Goal: Task Accomplishment & Management: Complete application form

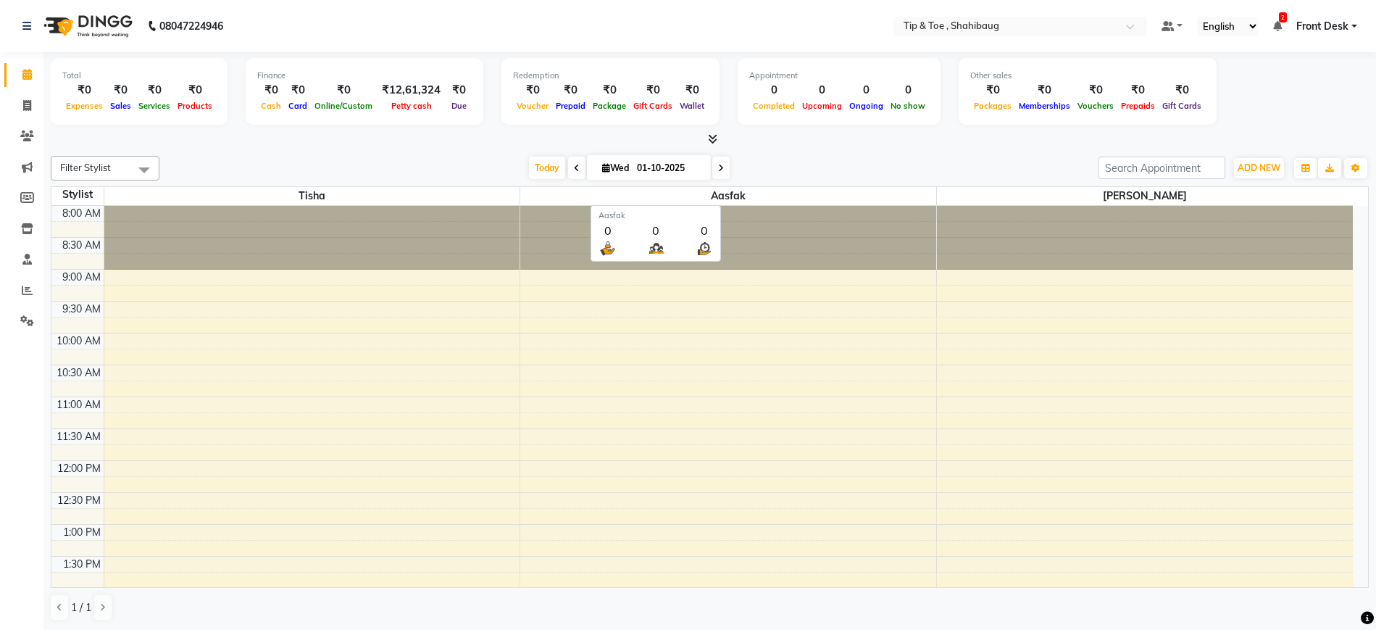
select select "en"
click at [29, 106] on icon at bounding box center [27, 105] width 8 height 11
select select "service"
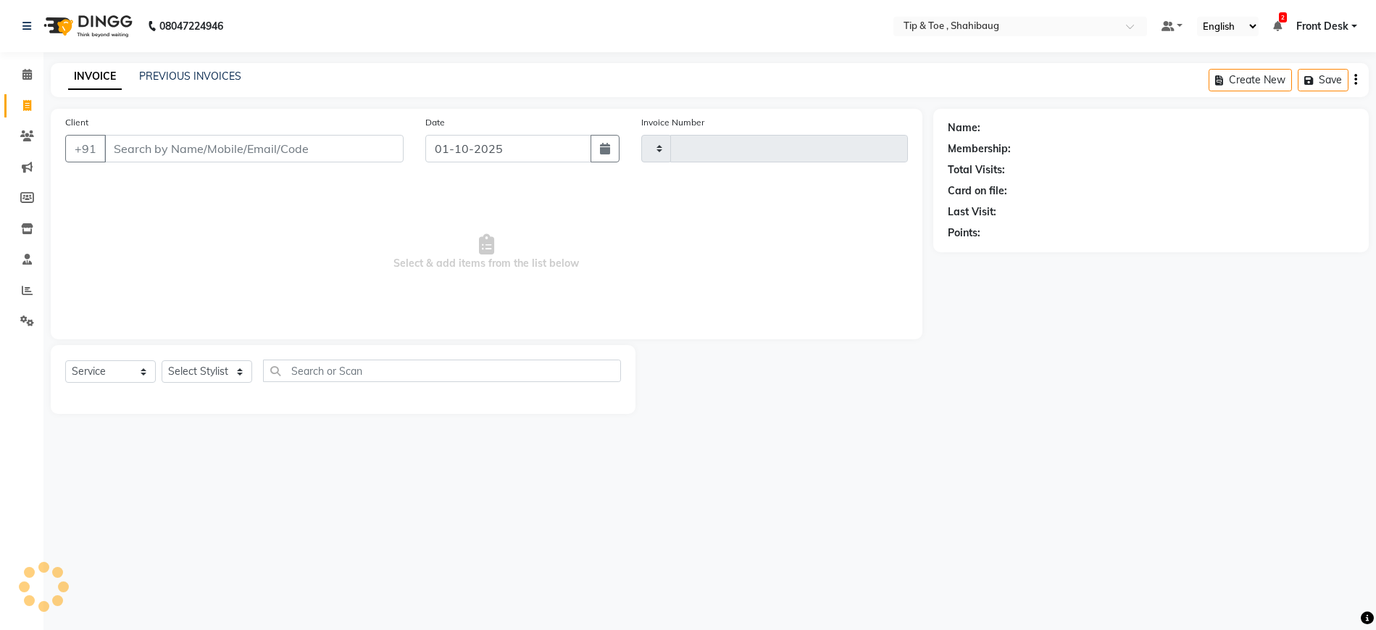
type input "0229"
select select "5489"
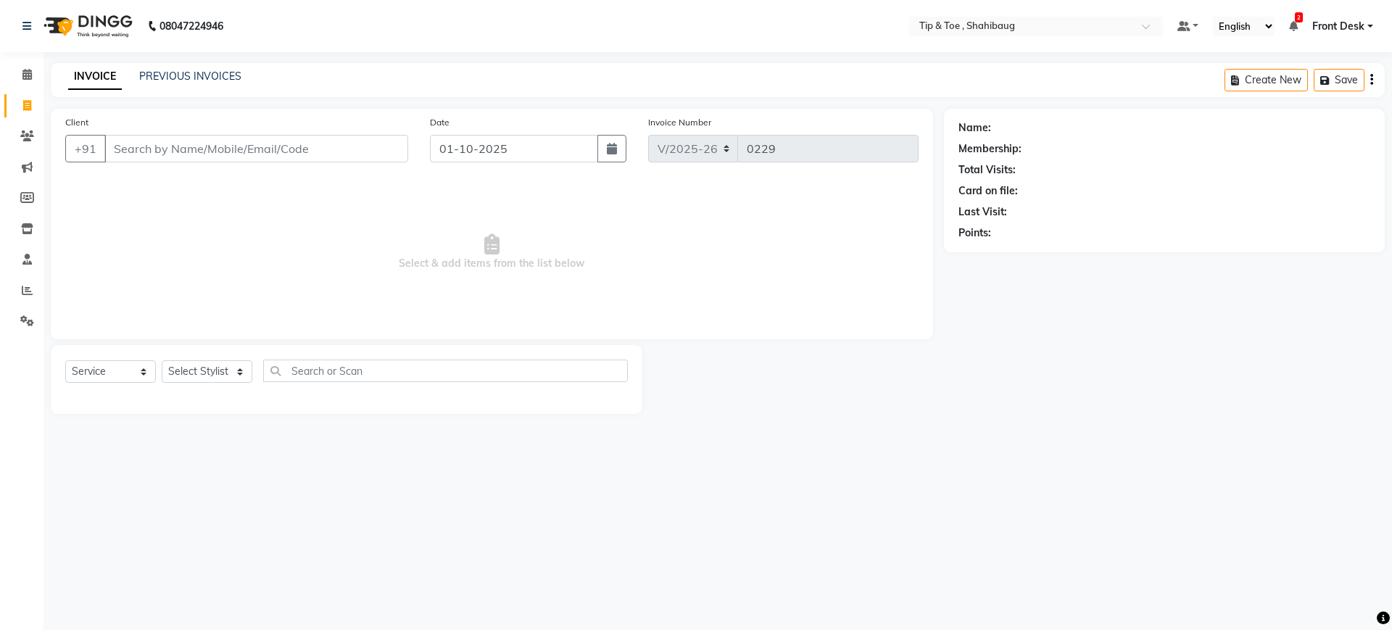
click at [124, 150] on input "Client" at bounding box center [256, 149] width 304 height 28
type input "9510101564"
click at [375, 137] on button "Add Client" at bounding box center [370, 149] width 75 height 28
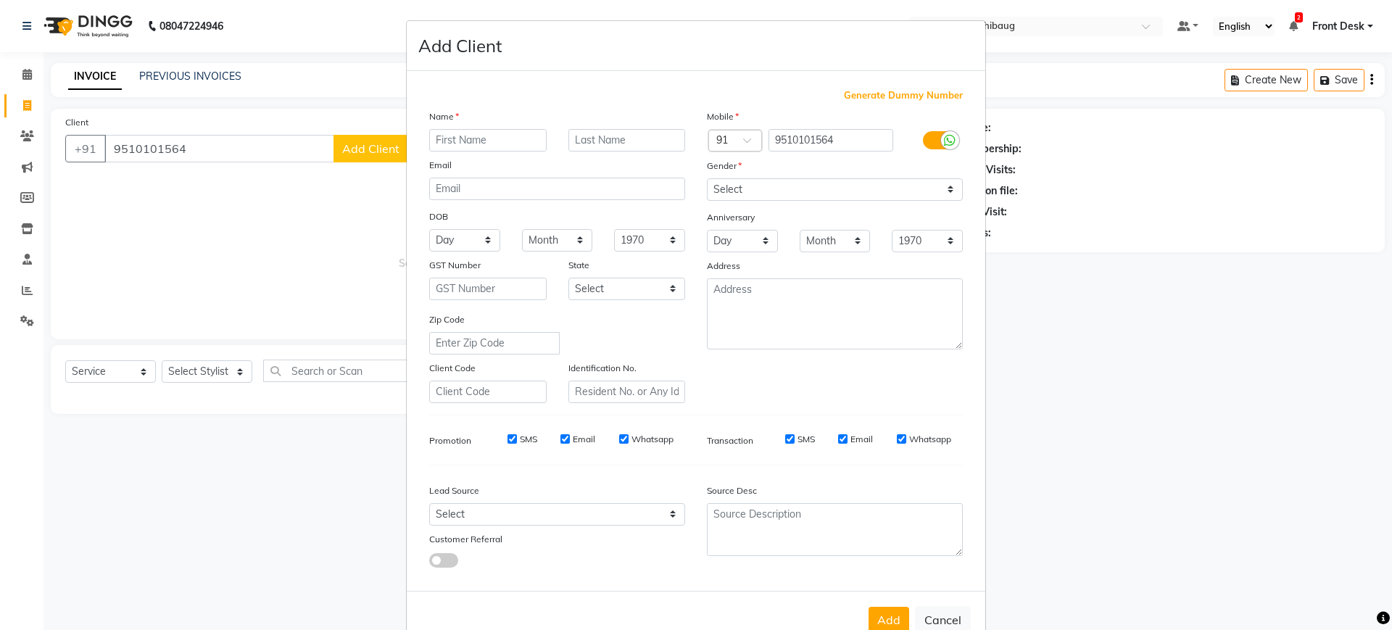
click at [445, 147] on input "text" at bounding box center [487, 140] width 117 height 22
type input "maghna"
click at [771, 183] on select "Select [DEMOGRAPHIC_DATA] [DEMOGRAPHIC_DATA] Other Prefer Not To Say" at bounding box center [835, 189] width 256 height 22
select select "[DEMOGRAPHIC_DATA]"
click at [707, 178] on select "Select [DEMOGRAPHIC_DATA] [DEMOGRAPHIC_DATA] Other Prefer Not To Say" at bounding box center [835, 189] width 256 height 22
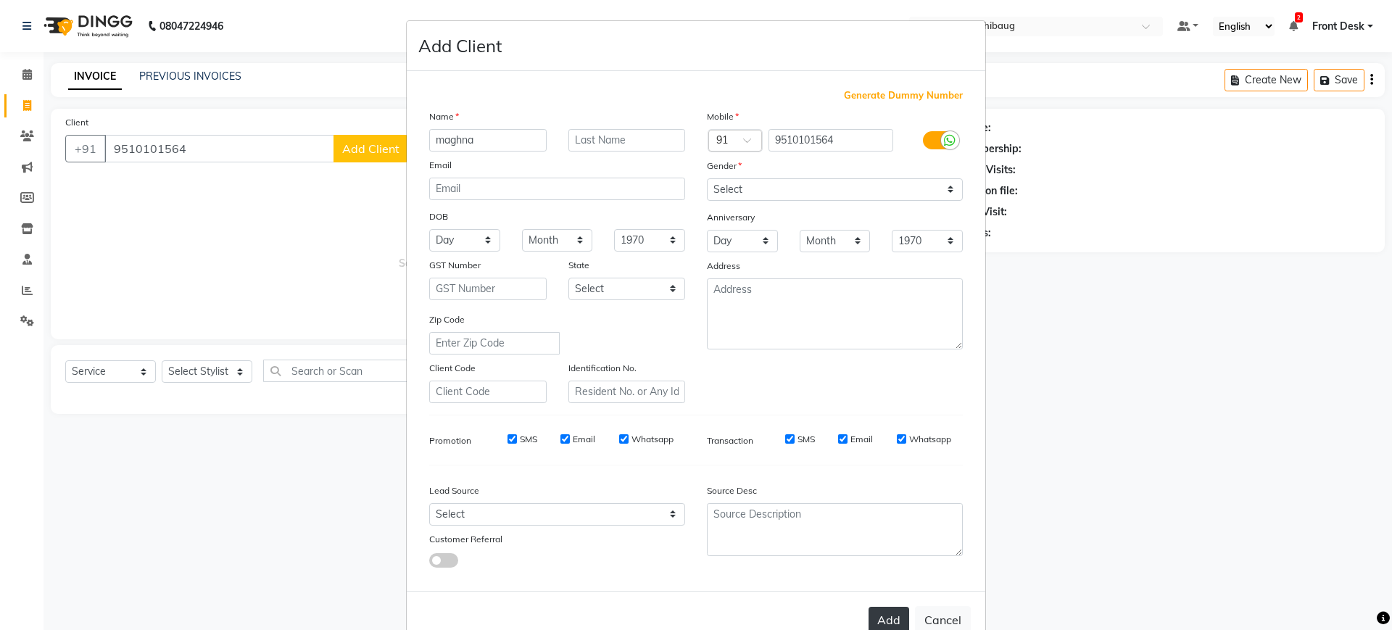
click at [877, 613] on button "Add" at bounding box center [888, 620] width 41 height 26
select select
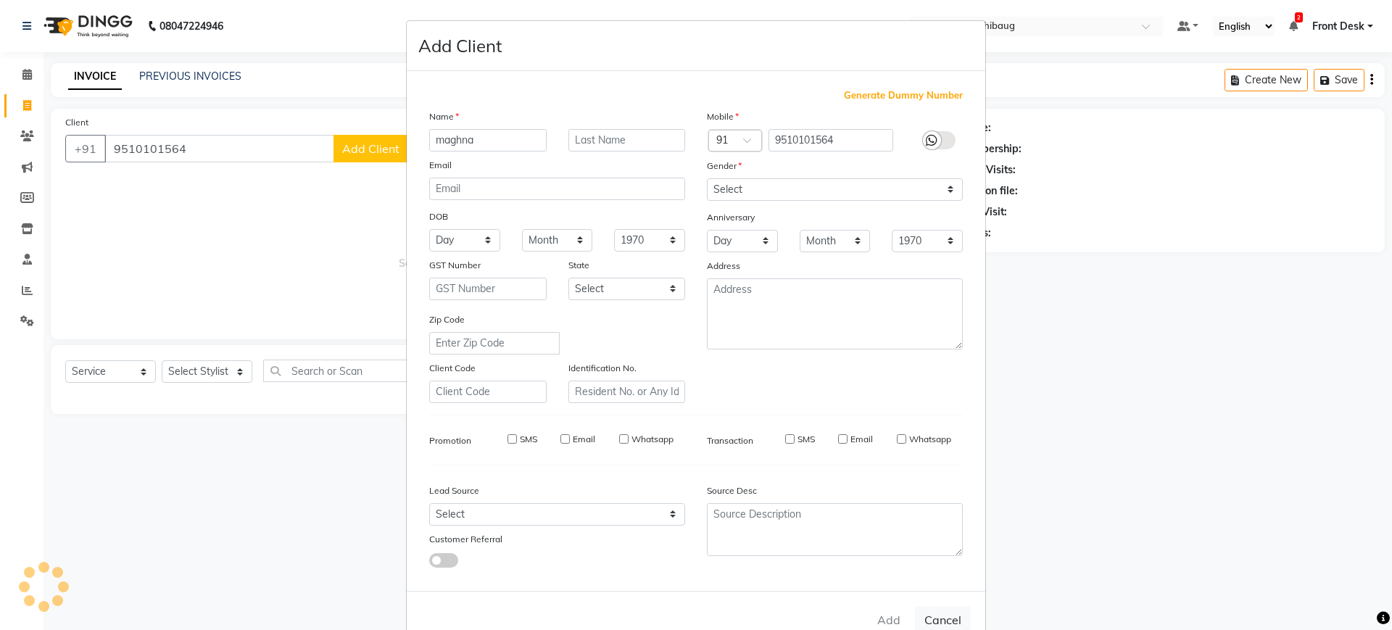
select select
checkbox input "false"
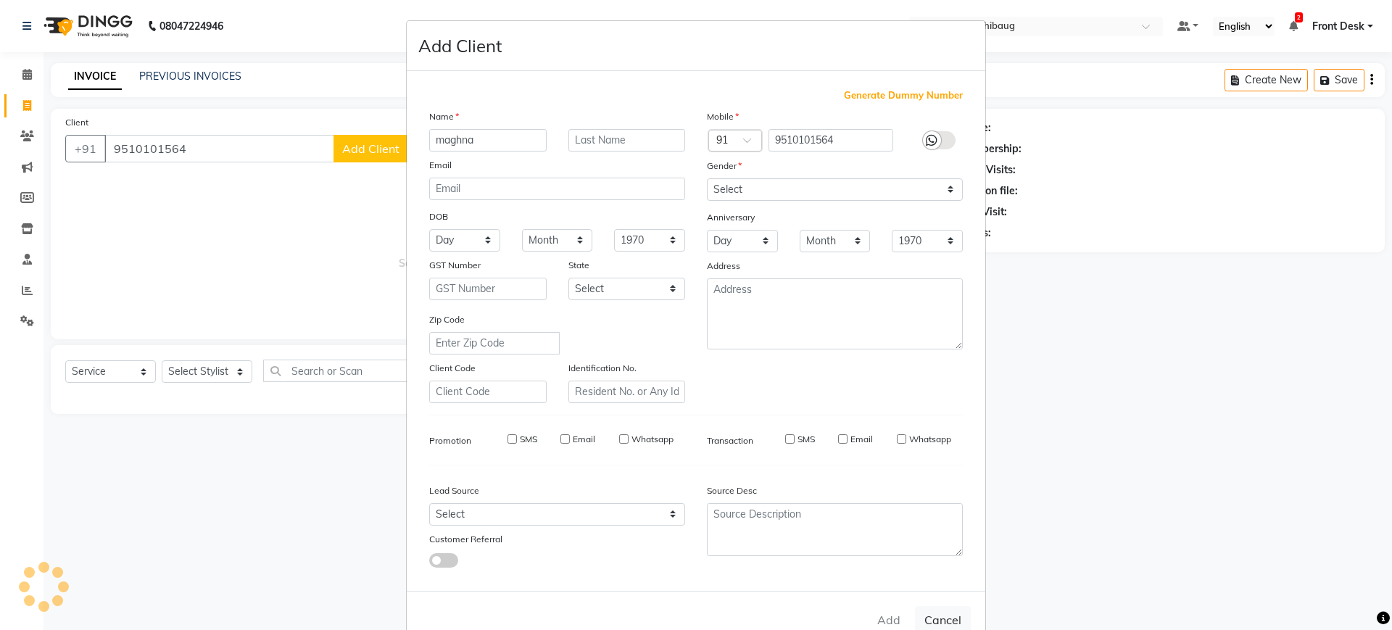
checkbox input "false"
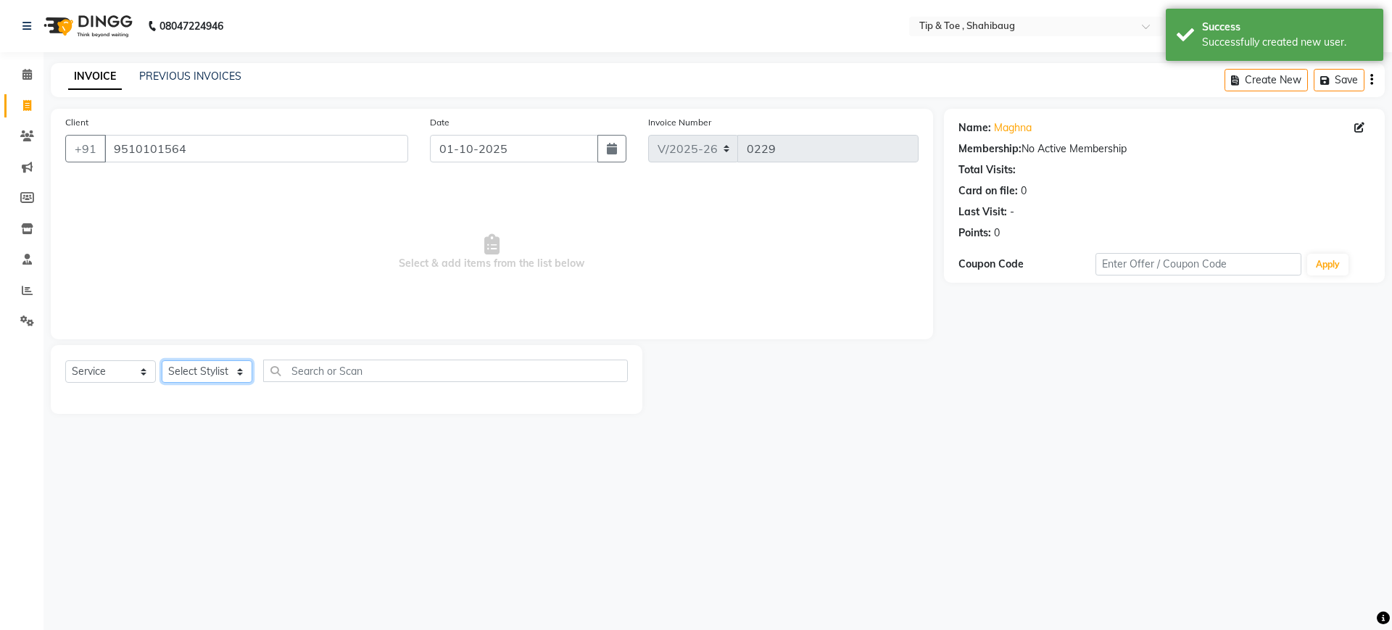
click at [199, 370] on select "Select Stylist Aasfak Front Desk [PERSON_NAME] [PERSON_NAME]" at bounding box center [207, 371] width 91 height 22
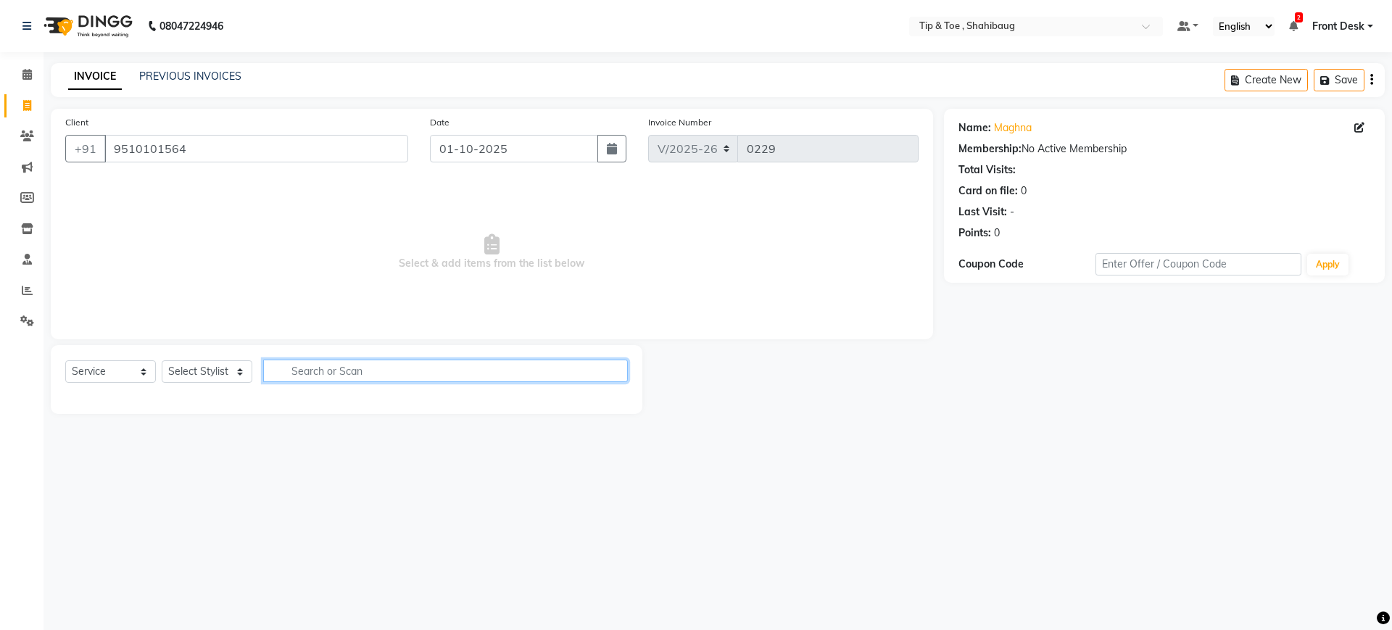
click at [292, 370] on input "text" at bounding box center [445, 371] width 365 height 22
click at [312, 365] on input "text" at bounding box center [445, 371] width 365 height 22
type input "temora"
click at [165, 369] on select "Select Stylist Aasfak Front Desk [PERSON_NAME] [PERSON_NAME]" at bounding box center [207, 371] width 91 height 22
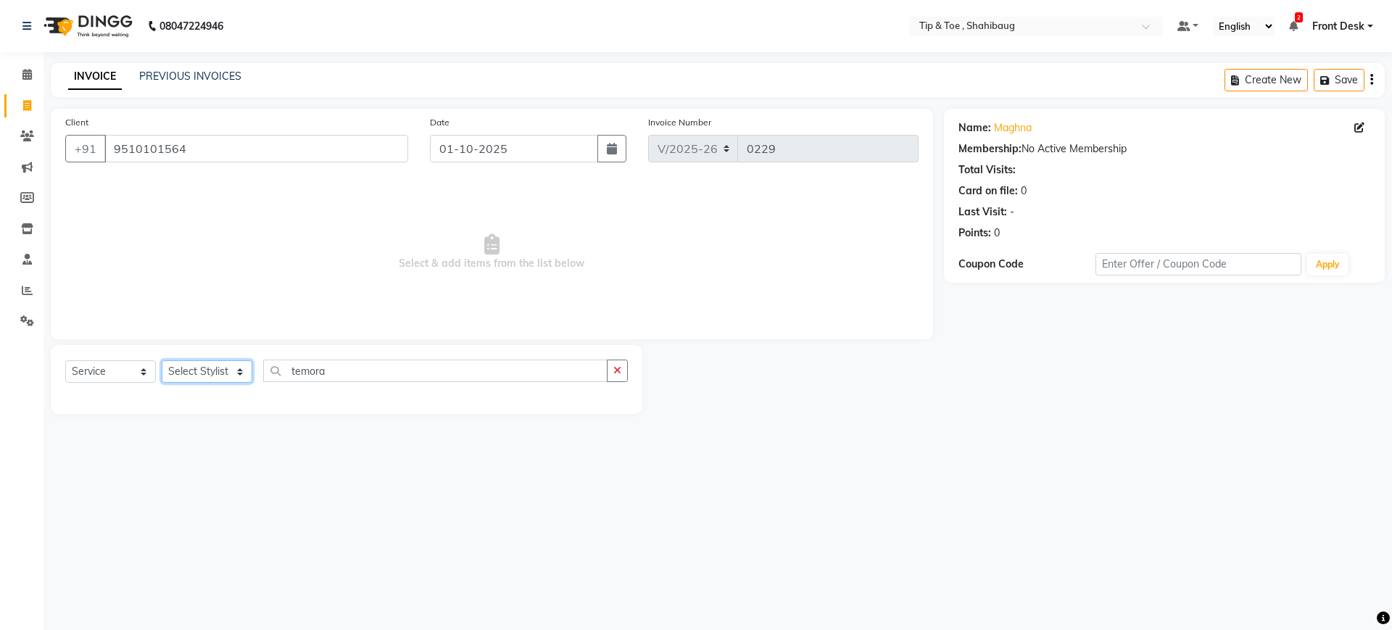
select select "37100"
click at [162, 360] on select "Select Stylist Aasfak Front Desk [PERSON_NAME] [PERSON_NAME]" at bounding box center [207, 371] width 91 height 22
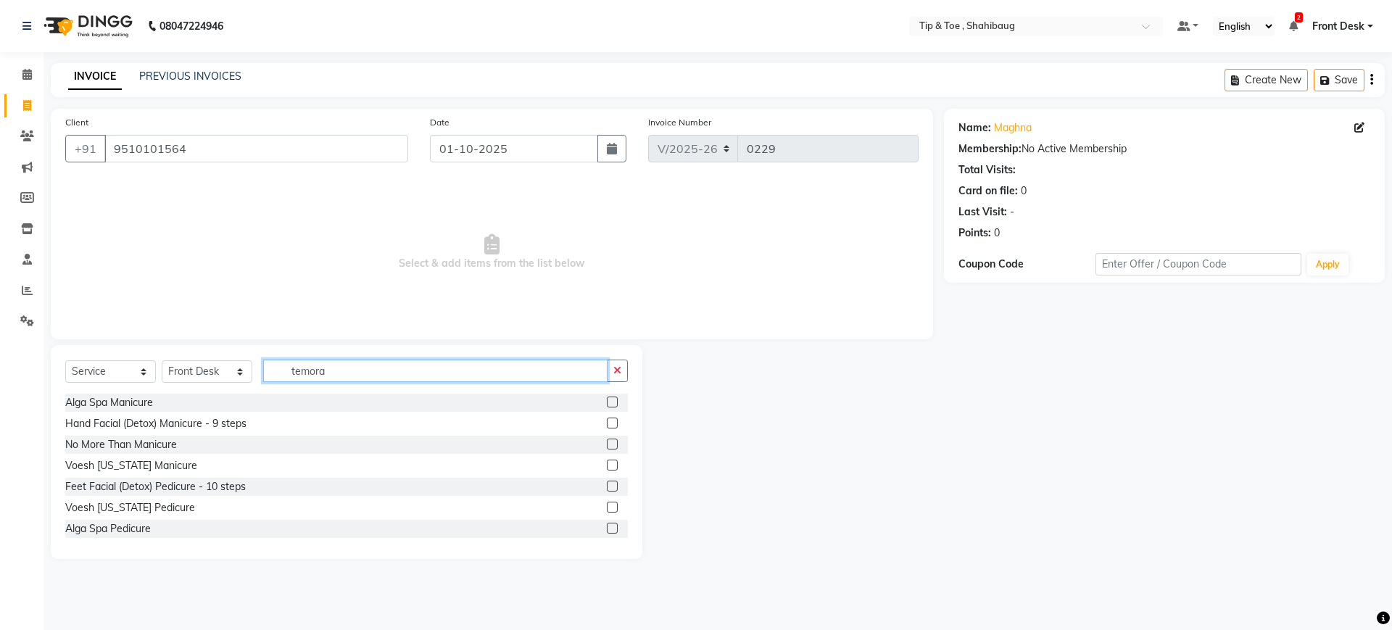
click at [333, 371] on input "temora" at bounding box center [435, 371] width 344 height 22
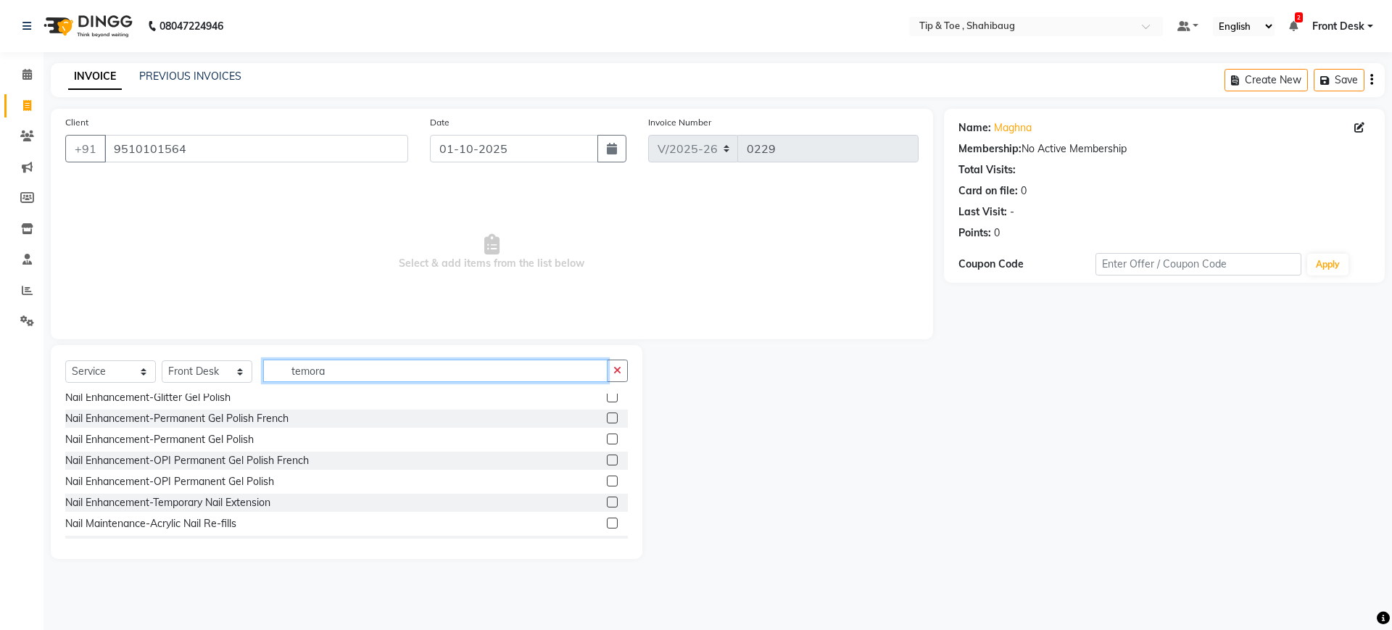
scroll to position [910, 0]
click at [607, 500] on label at bounding box center [612, 501] width 11 height 11
click at [607, 500] on input "checkbox" at bounding box center [611, 501] width 9 height 9
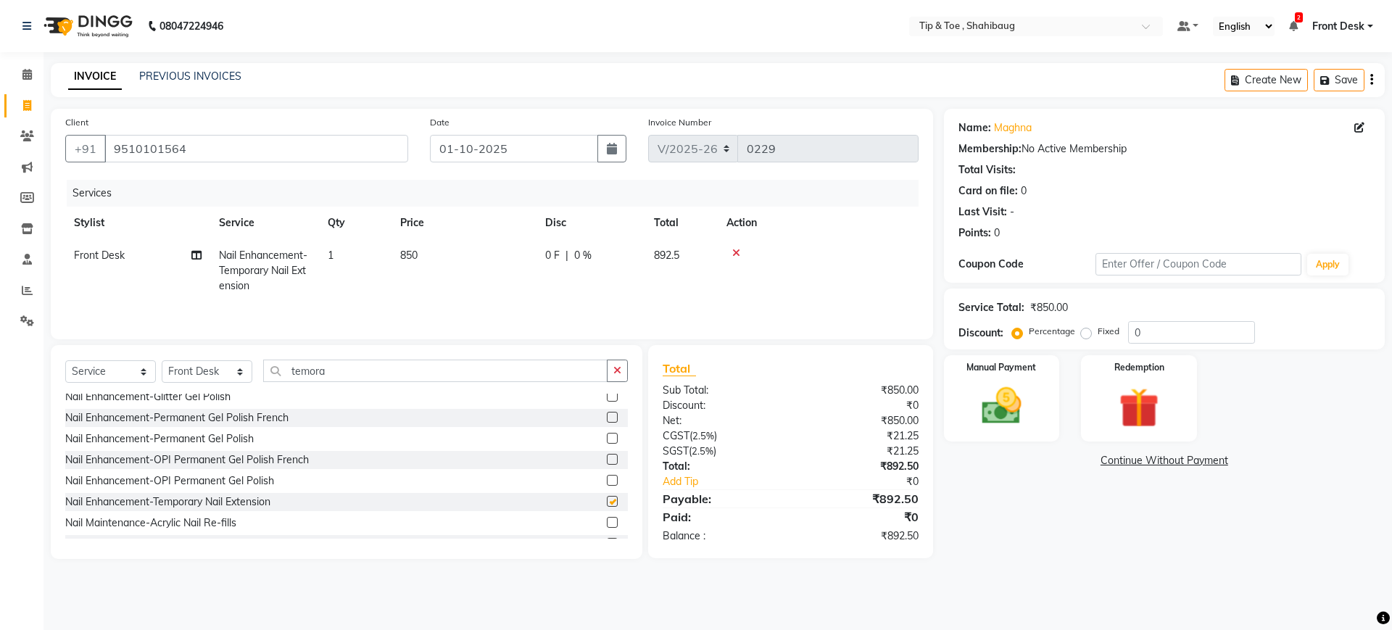
checkbox input "false"
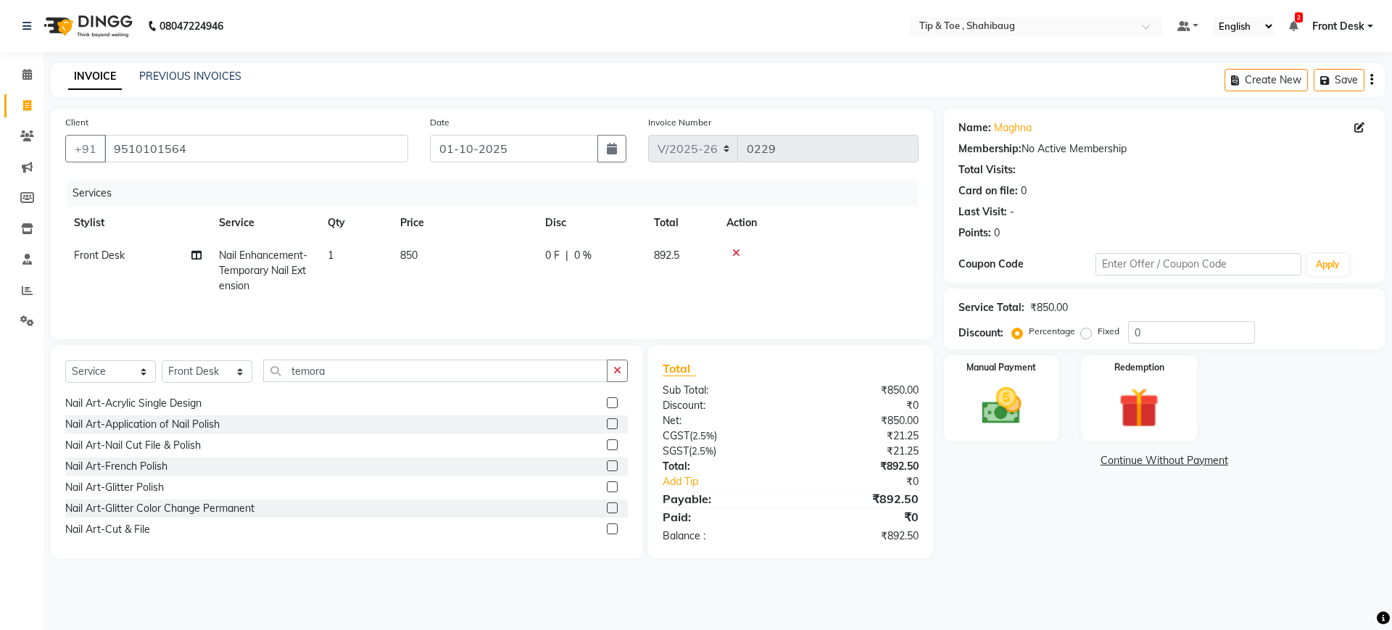
scroll to position [1490, 0]
click at [607, 428] on label at bounding box center [612, 425] width 11 height 11
click at [607, 428] on input "checkbox" at bounding box center [611, 425] width 9 height 9
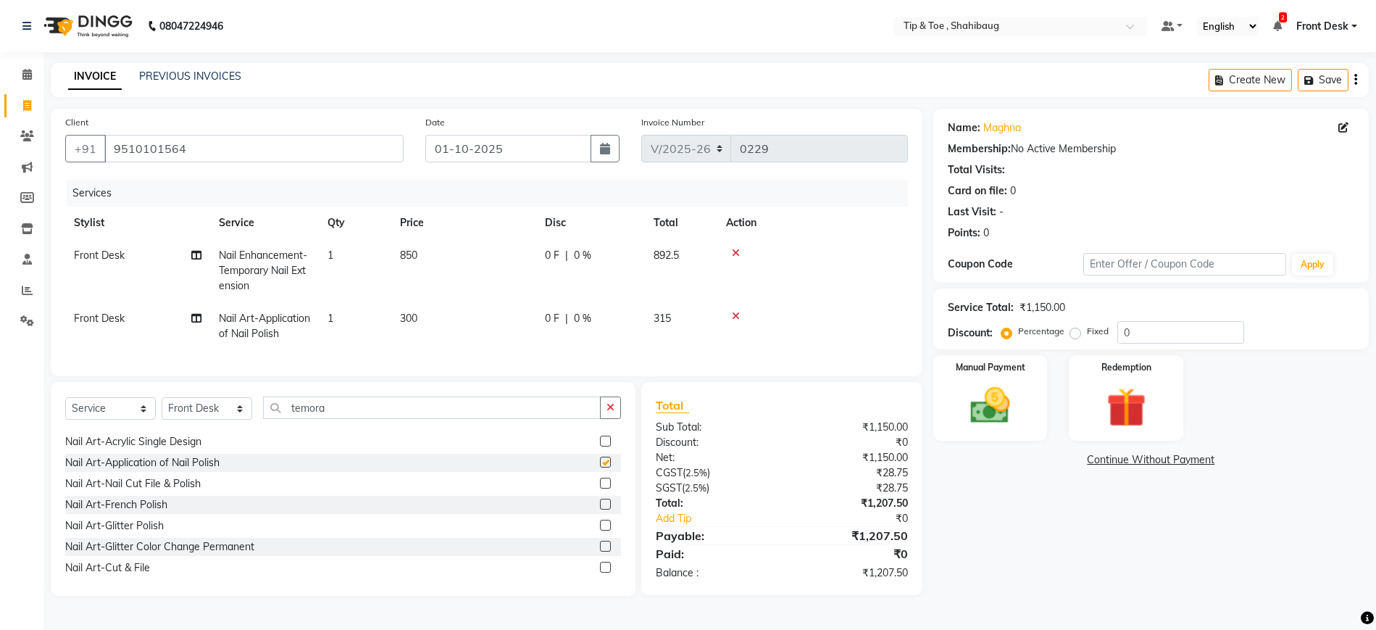
checkbox input "false"
click at [738, 313] on icon at bounding box center [736, 316] width 8 height 10
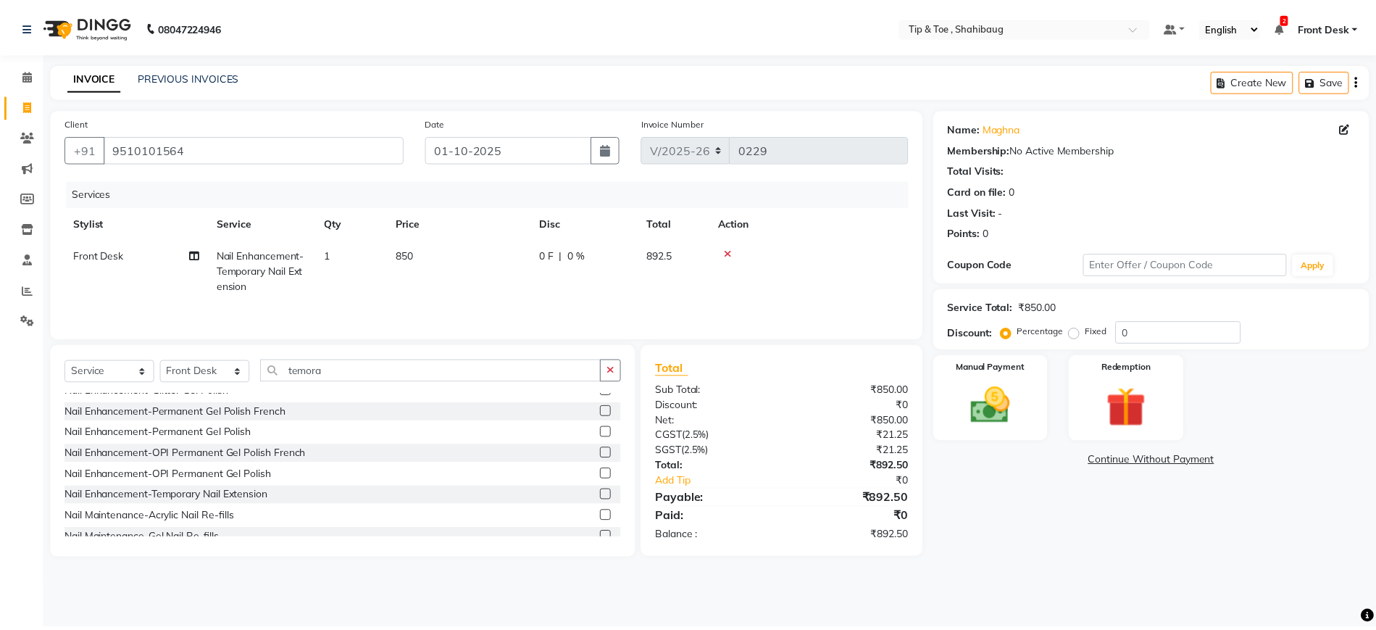
scroll to position [914, 0]
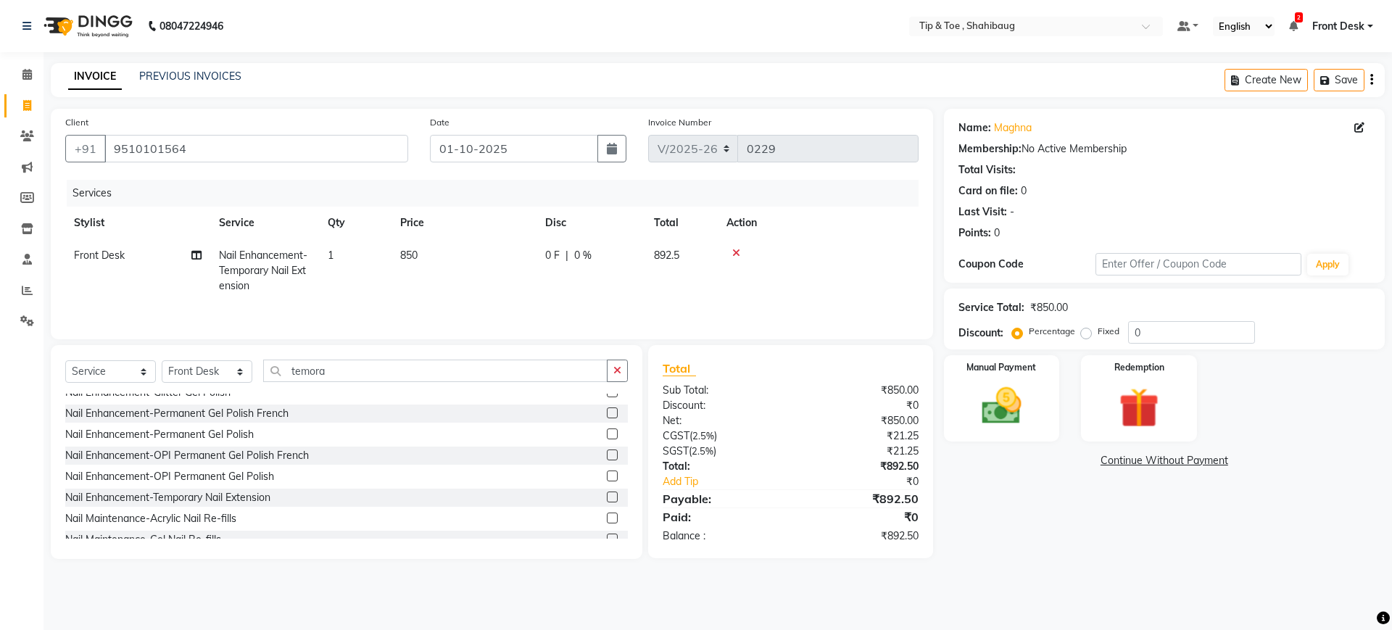
click at [607, 438] on label at bounding box center [612, 433] width 11 height 11
click at [607, 438] on input "checkbox" at bounding box center [611, 434] width 9 height 9
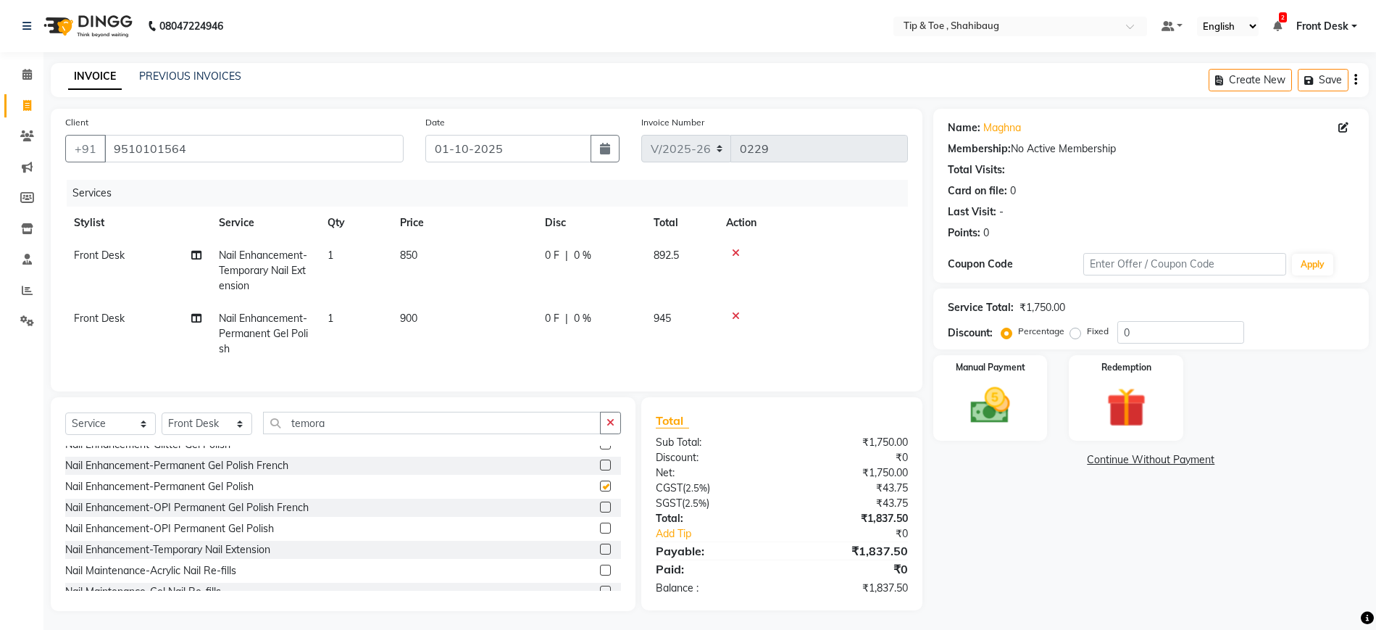
checkbox input "false"
click at [1002, 389] on img at bounding box center [991, 402] width 67 height 47
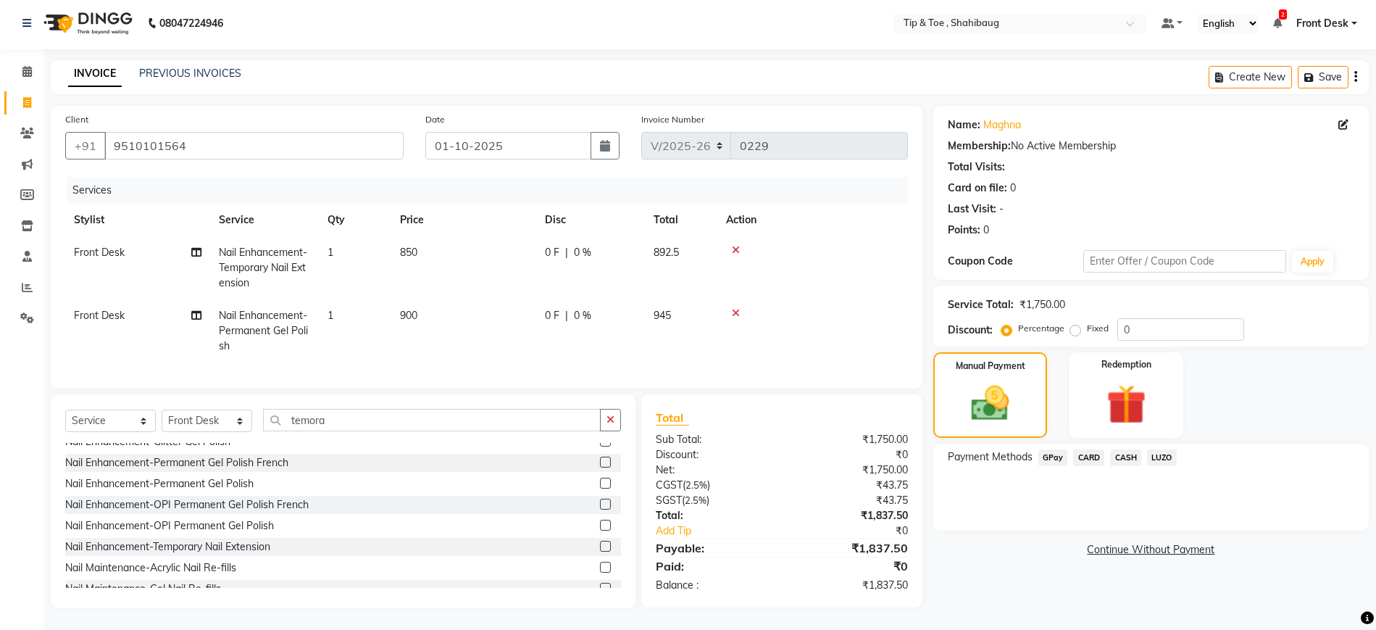
click at [1053, 449] on span "GPay" at bounding box center [1054, 457] width 30 height 17
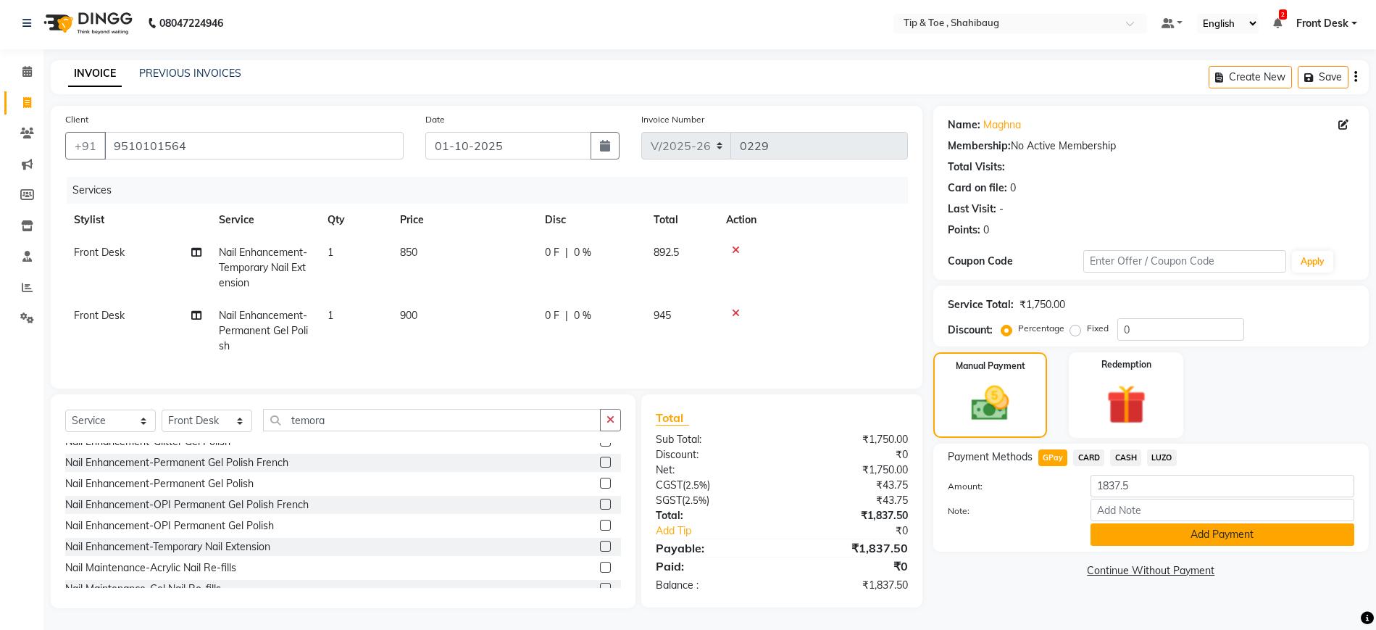
click at [1204, 523] on button "Add Payment" at bounding box center [1223, 534] width 264 height 22
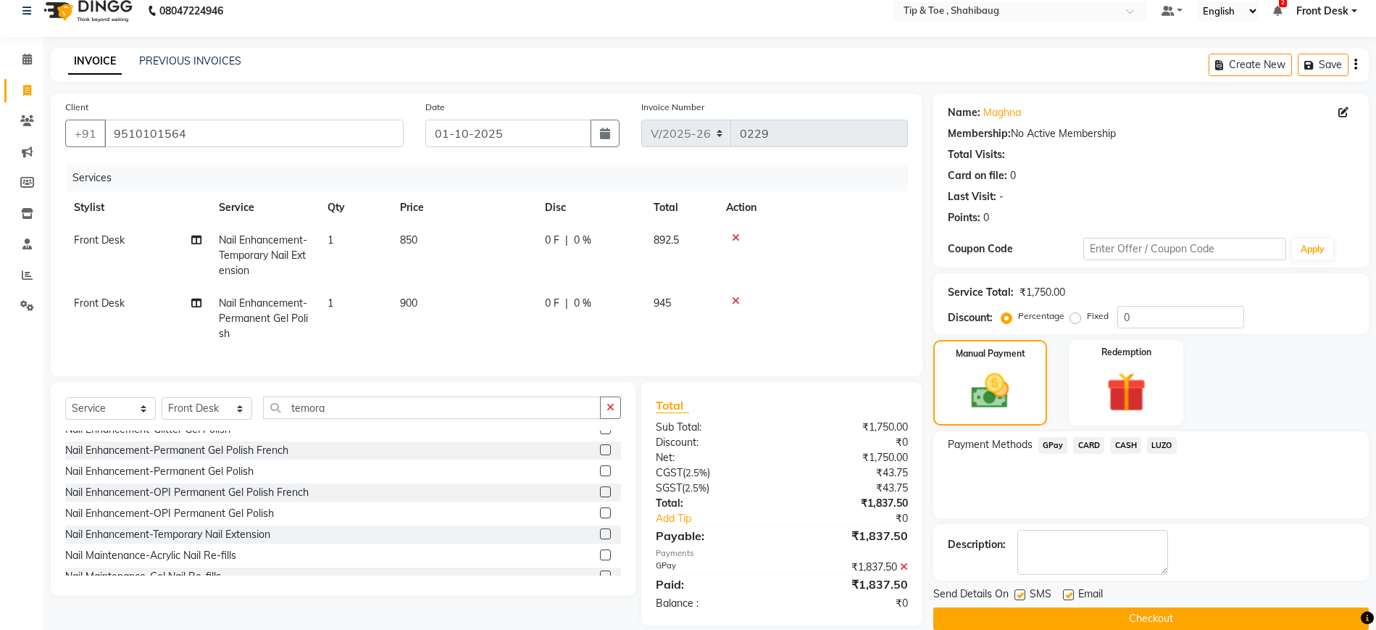
click at [1174, 610] on button "Checkout" at bounding box center [1152, 618] width 436 height 22
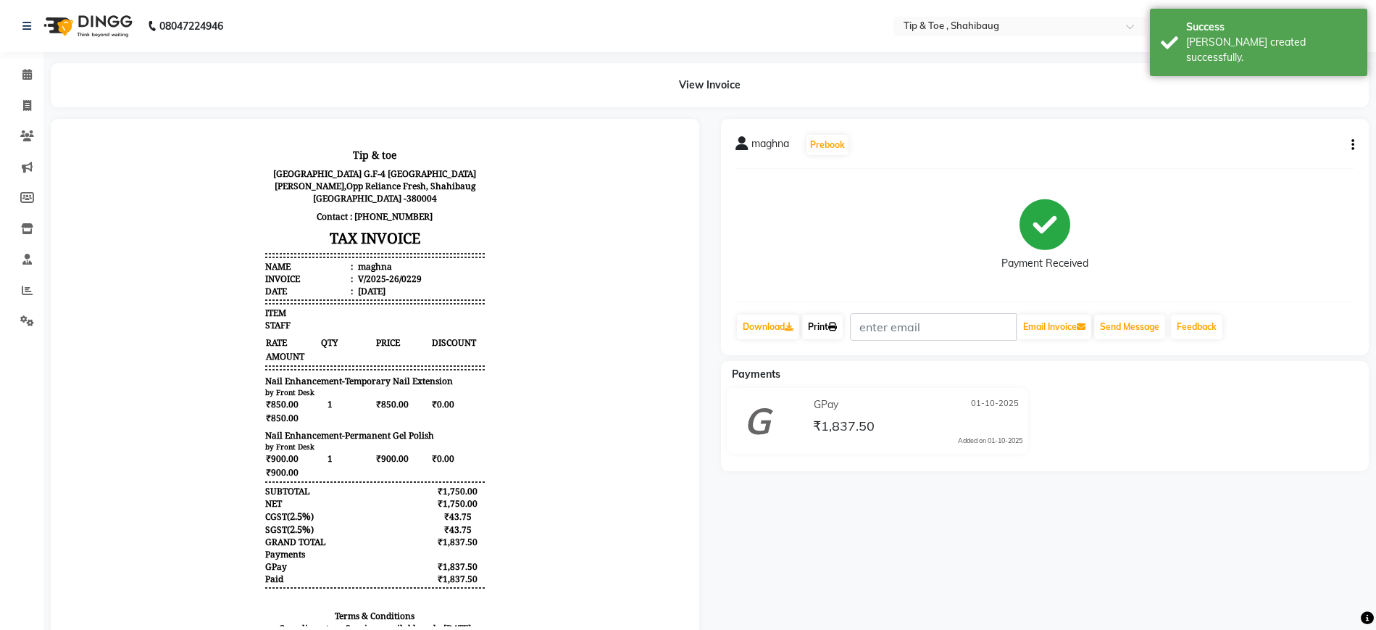
click at [826, 333] on link "Print" at bounding box center [822, 327] width 41 height 25
